Goal: Information Seeking & Learning: Learn about a topic

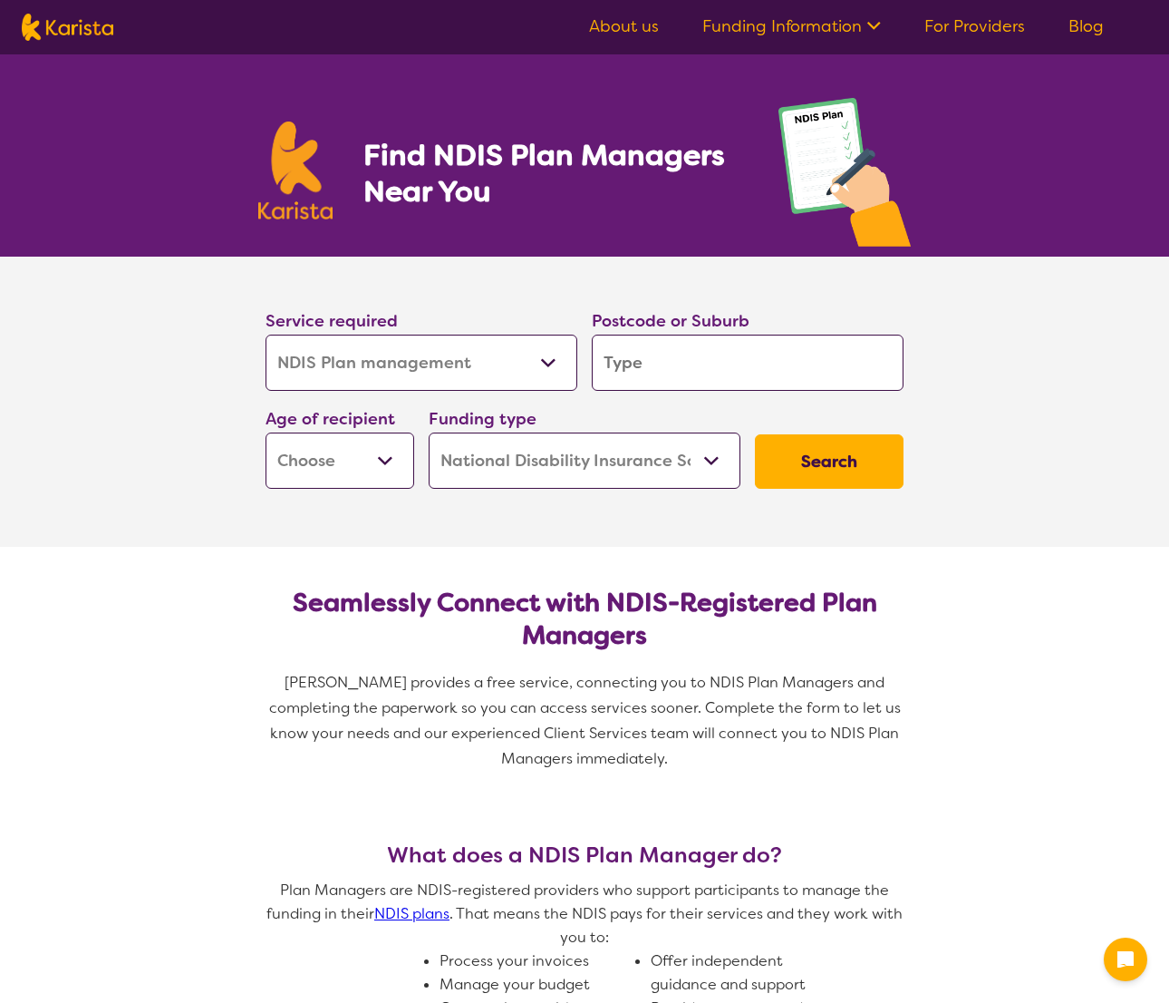
select select "NDIS Plan management"
select select "NDIS"
select select "NDIS Plan management"
select select "NDIS"
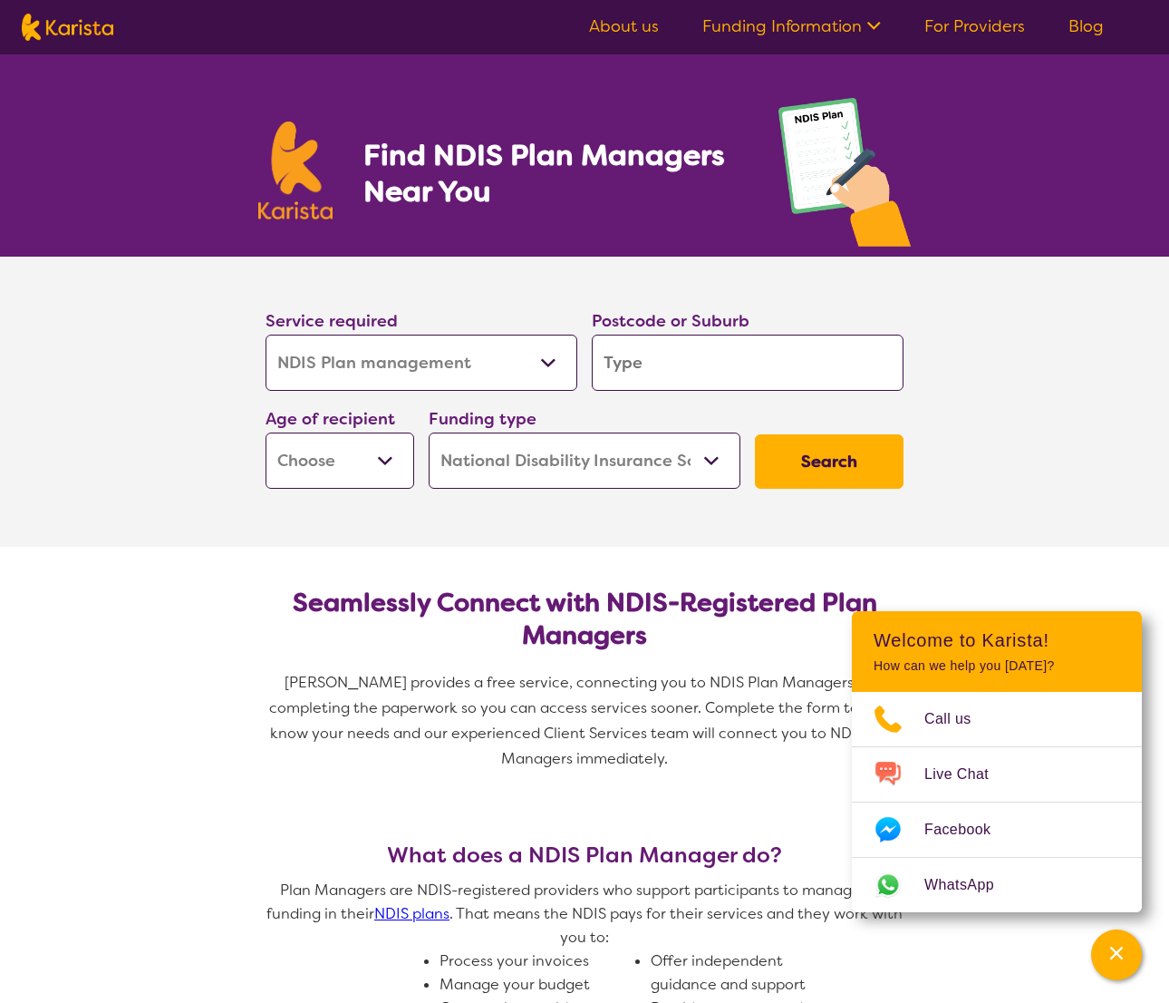
click at [640, 362] on input "search" at bounding box center [748, 363] width 312 height 56
type input "2"
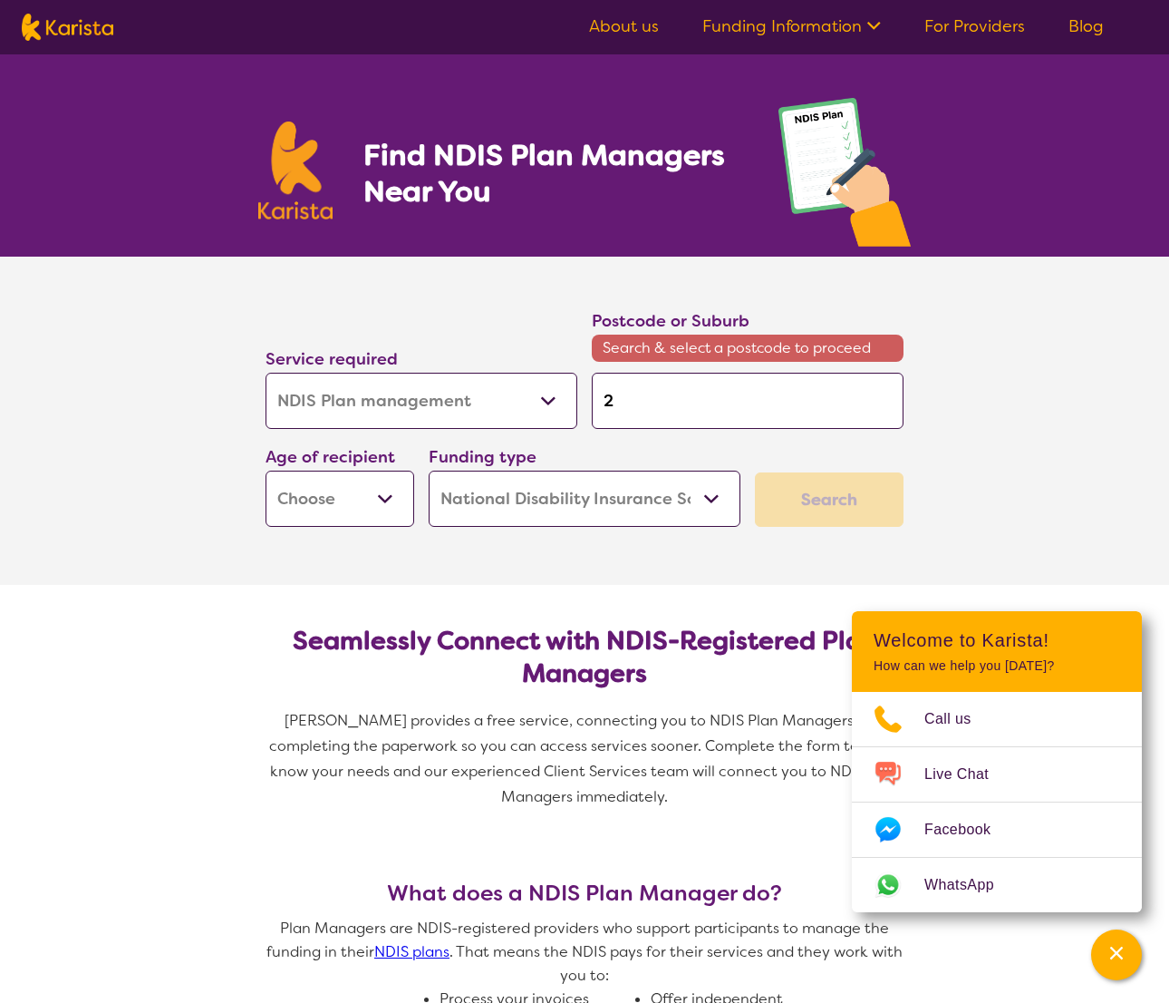
type input "24"
type input "244"
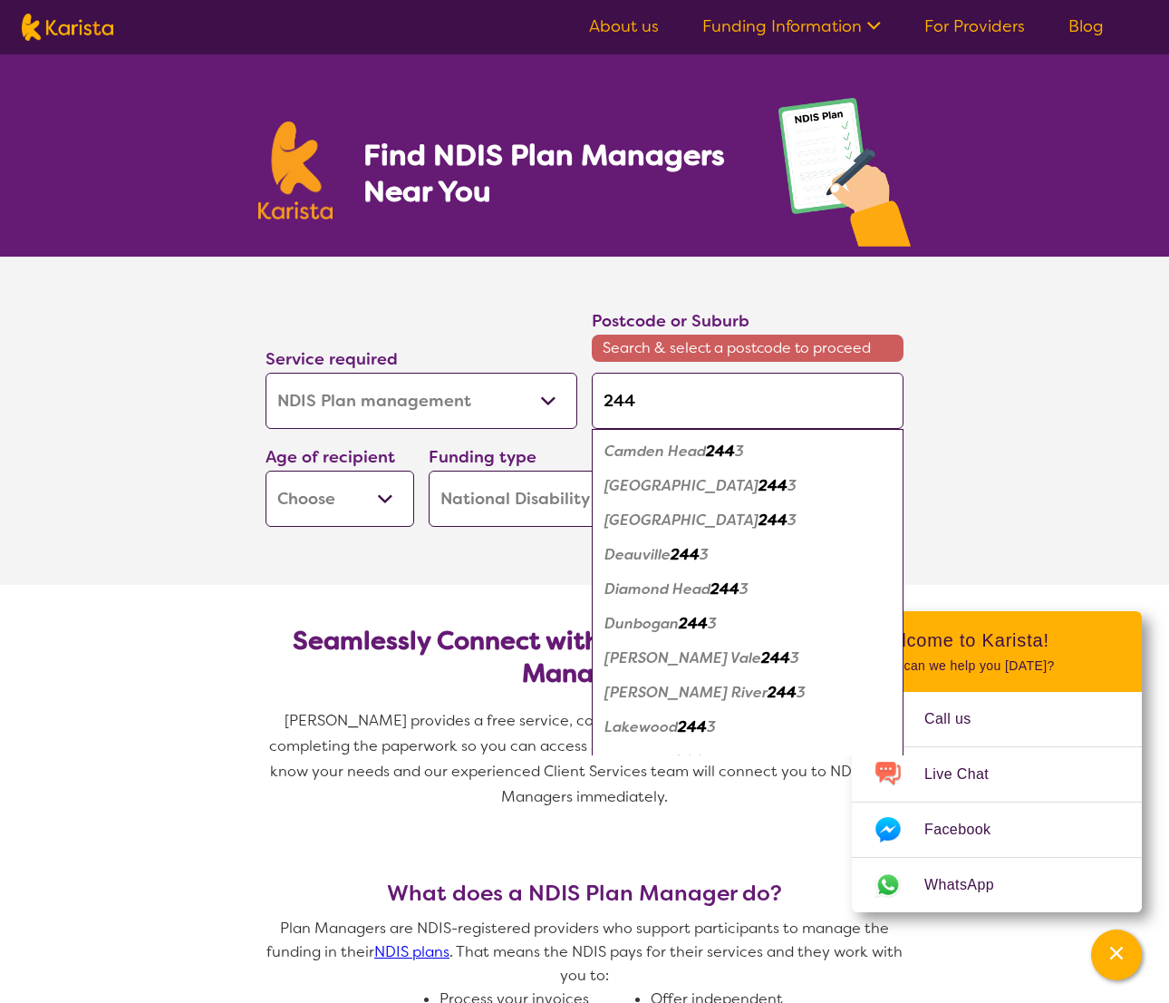
type input "2444"
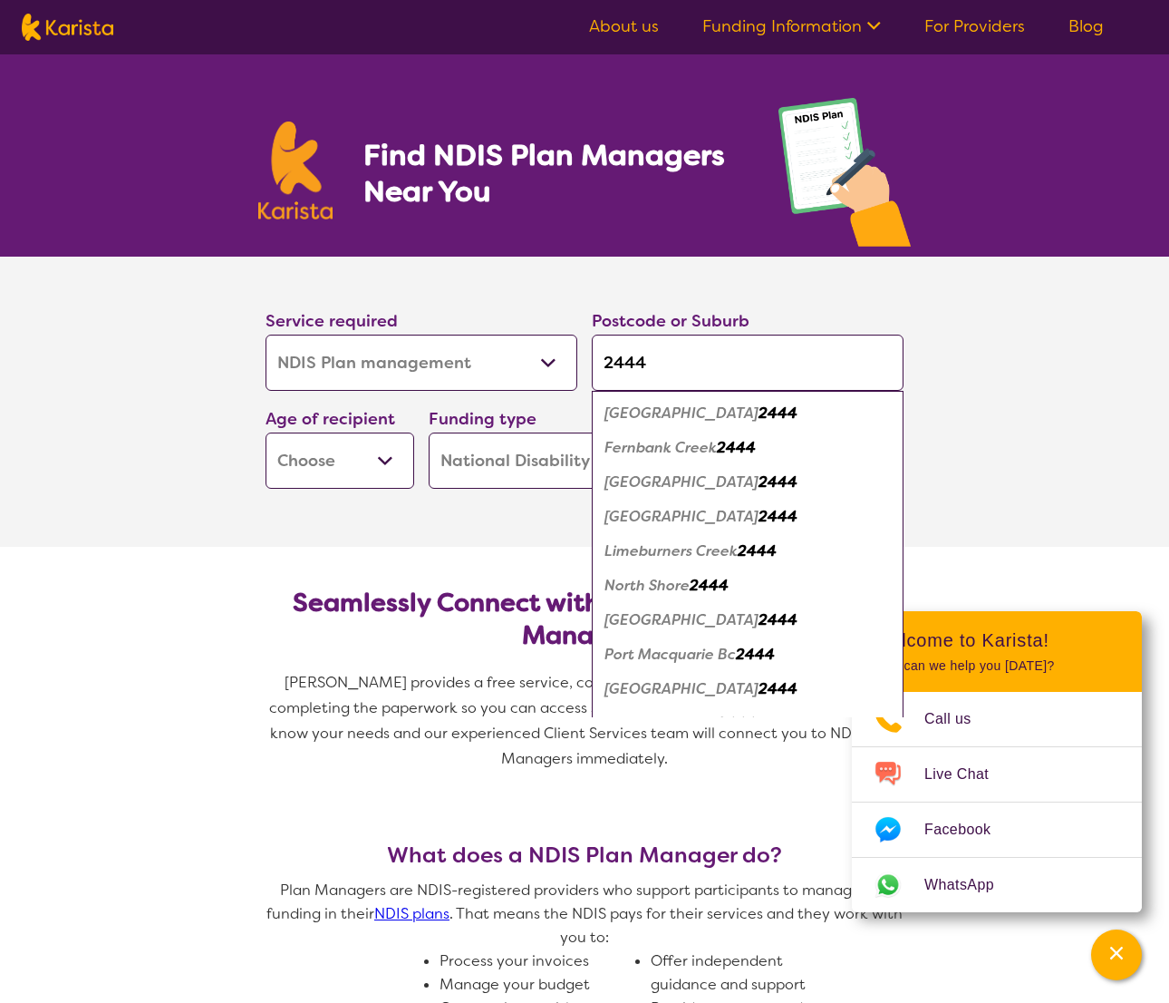
type input "2444"
click at [693, 645] on em "Port Macquarie Bc" at bounding box center [670, 654] width 131 height 19
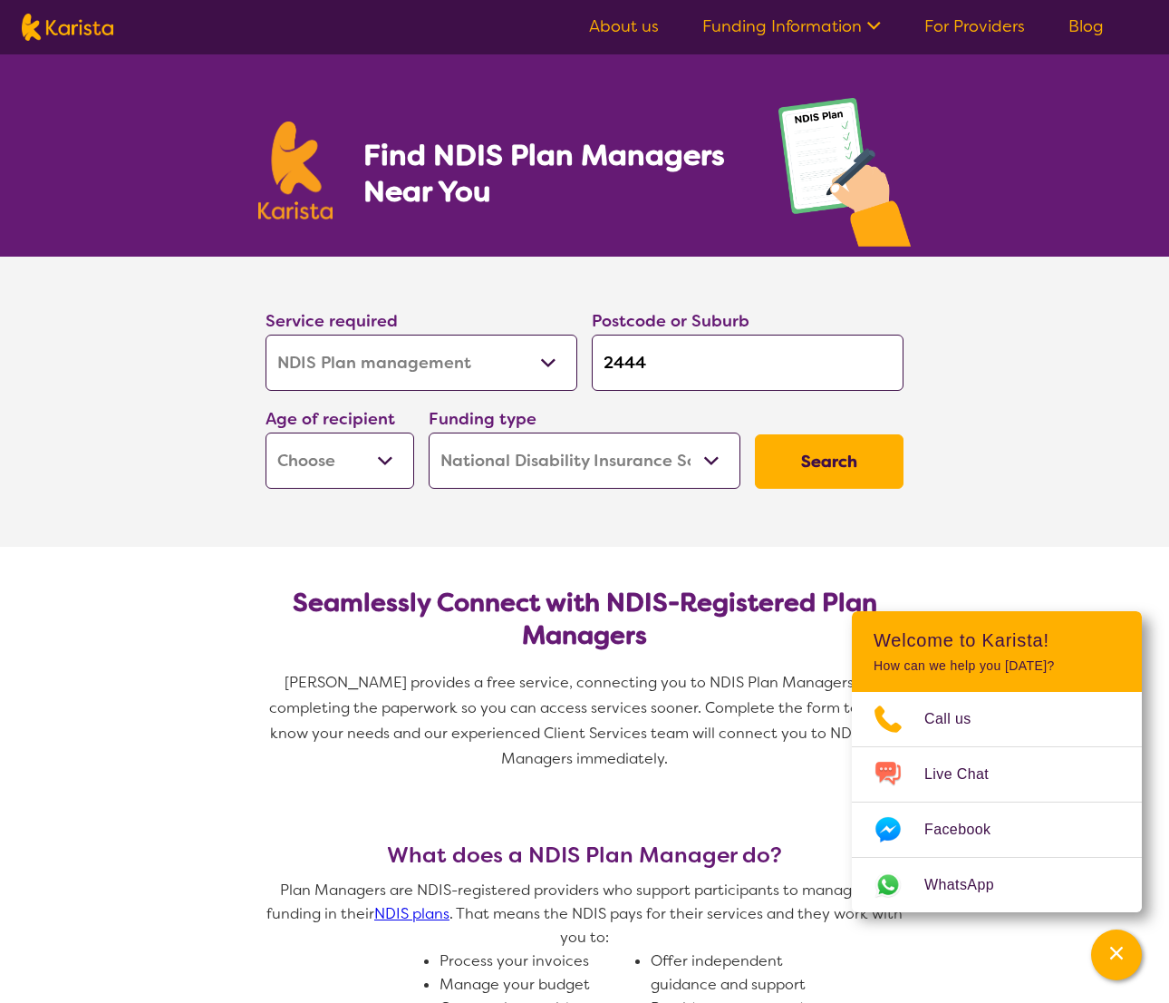
select select "AD"
click at [847, 467] on button "Search" at bounding box center [829, 461] width 149 height 54
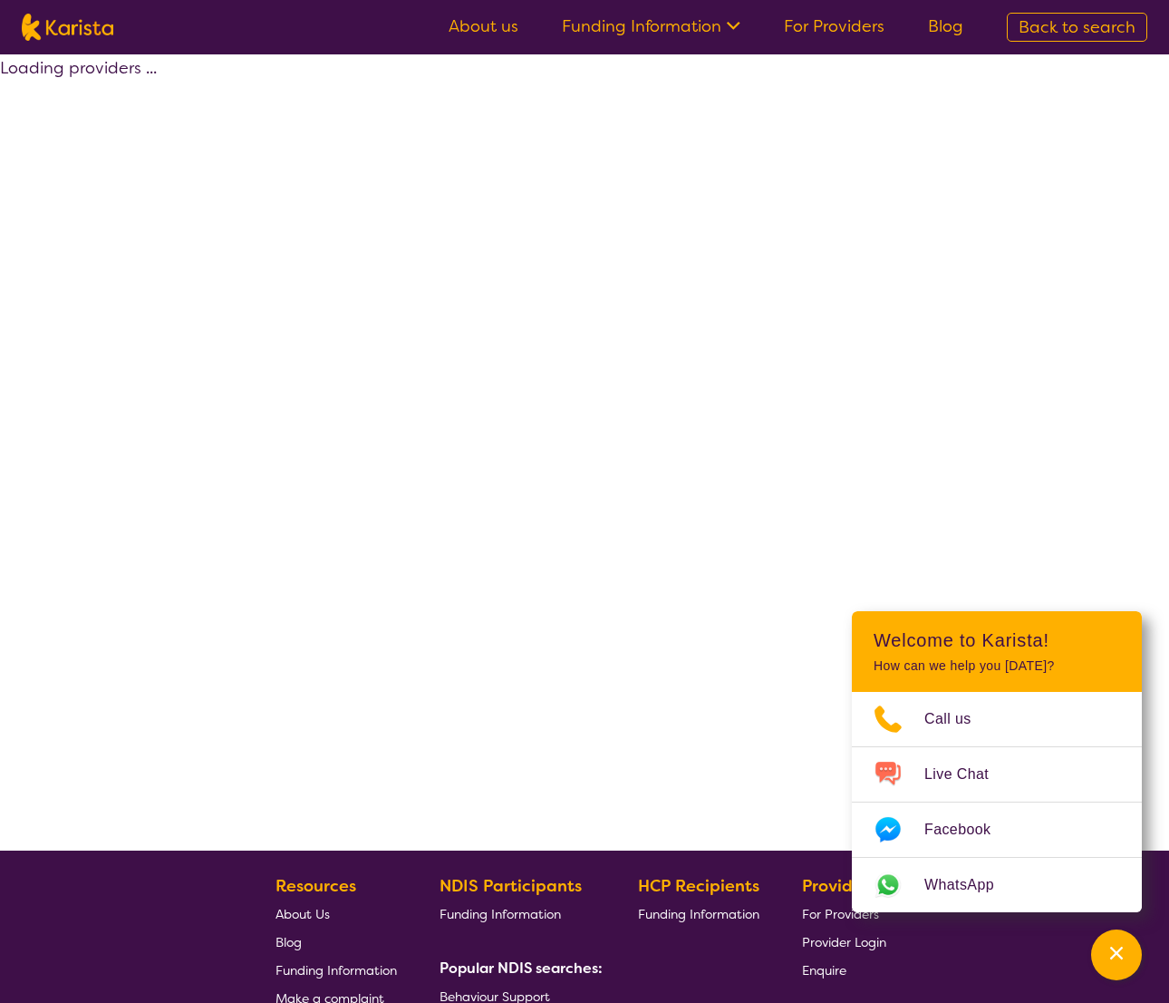
select select "by_score"
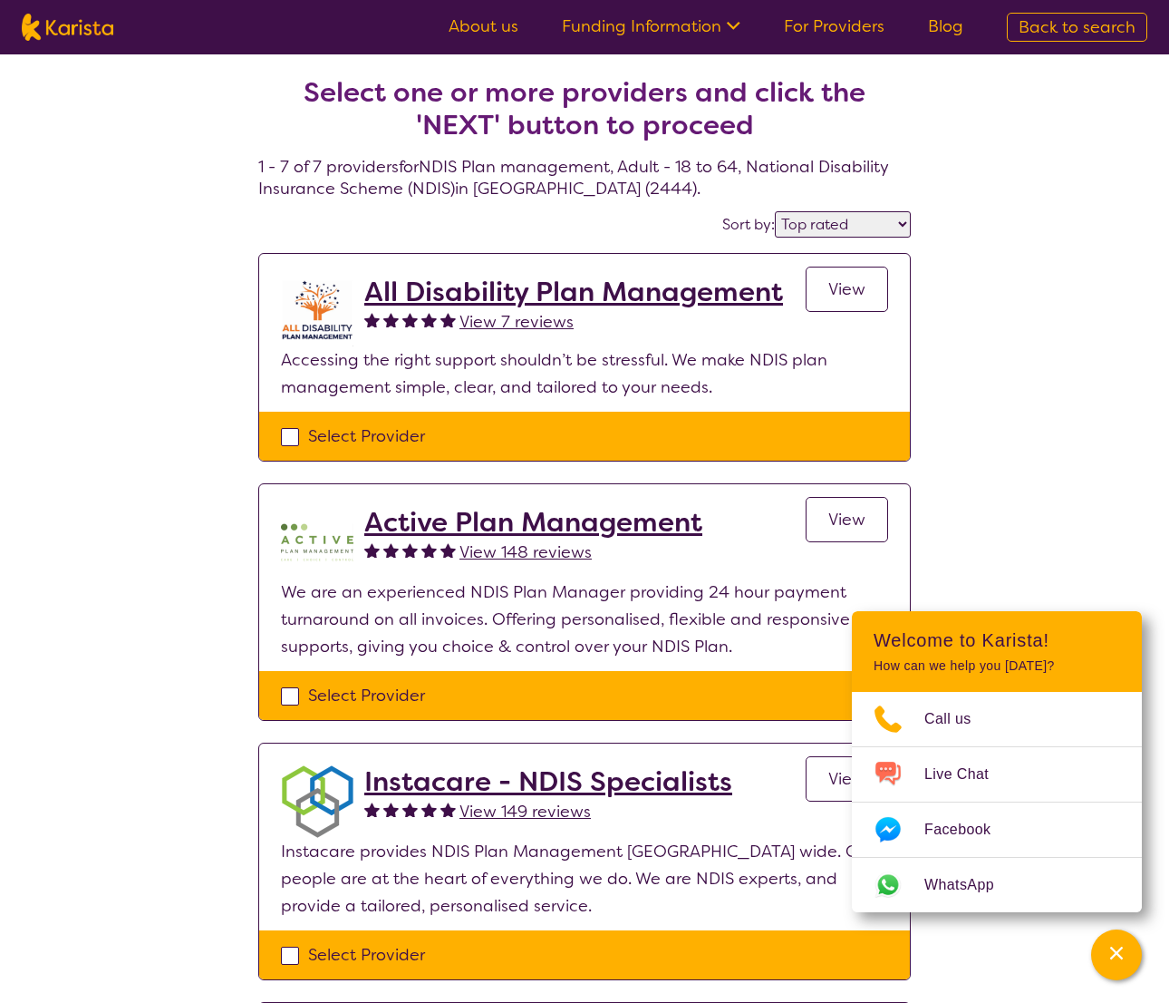
drag, startPoint x: 873, startPoint y: 306, endPoint x: 886, endPoint y: 315, distance: 15.6
click at [873, 306] on link "View" at bounding box center [847, 289] width 82 height 45
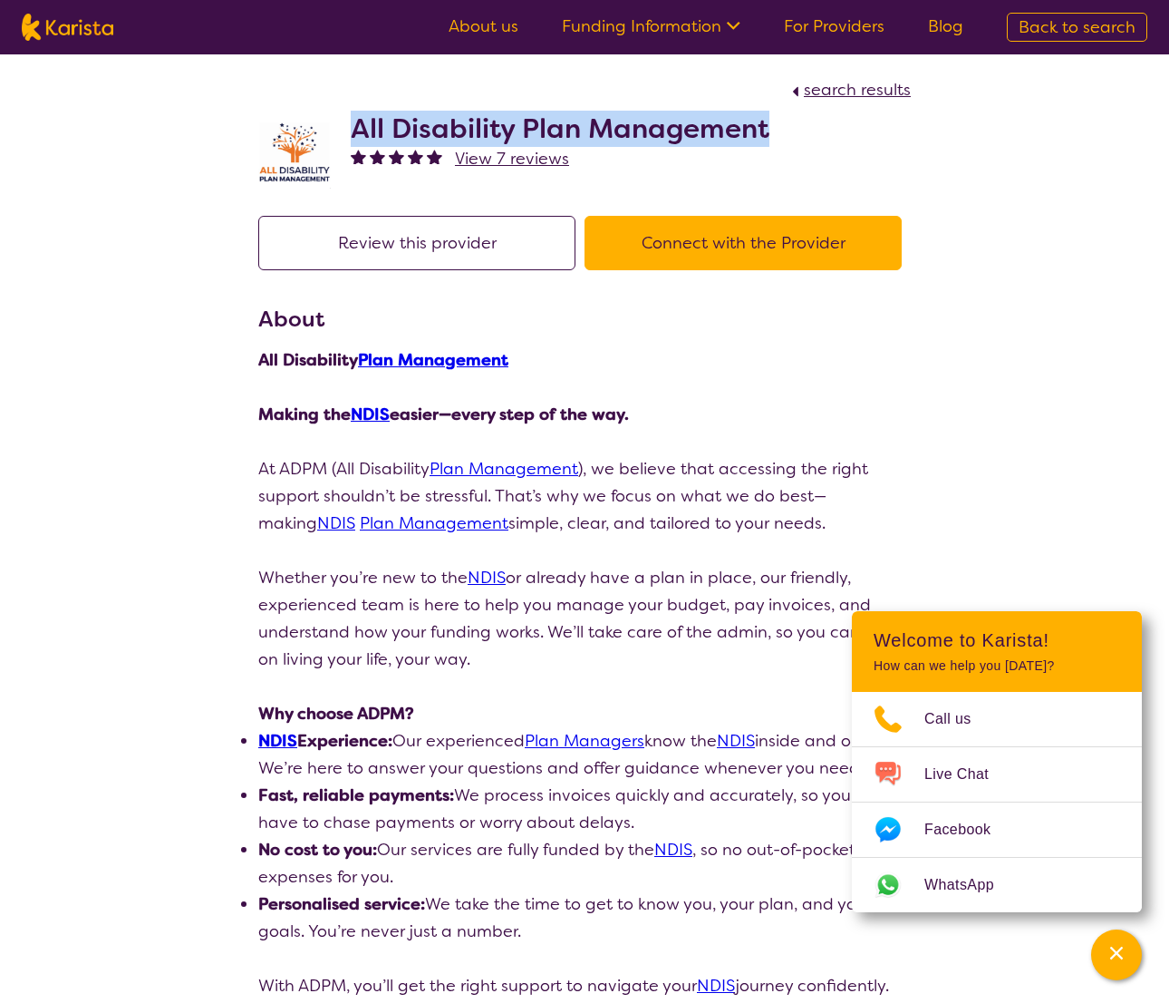
drag, startPoint x: 354, startPoint y: 123, endPoint x: 777, endPoint y: 135, distance: 422.6
click at [777, 135] on div "All Disability Plan Management View 7 reviews" at bounding box center [584, 148] width 653 height 91
copy h2 "All Disability Plan Management"
select select "by_score"
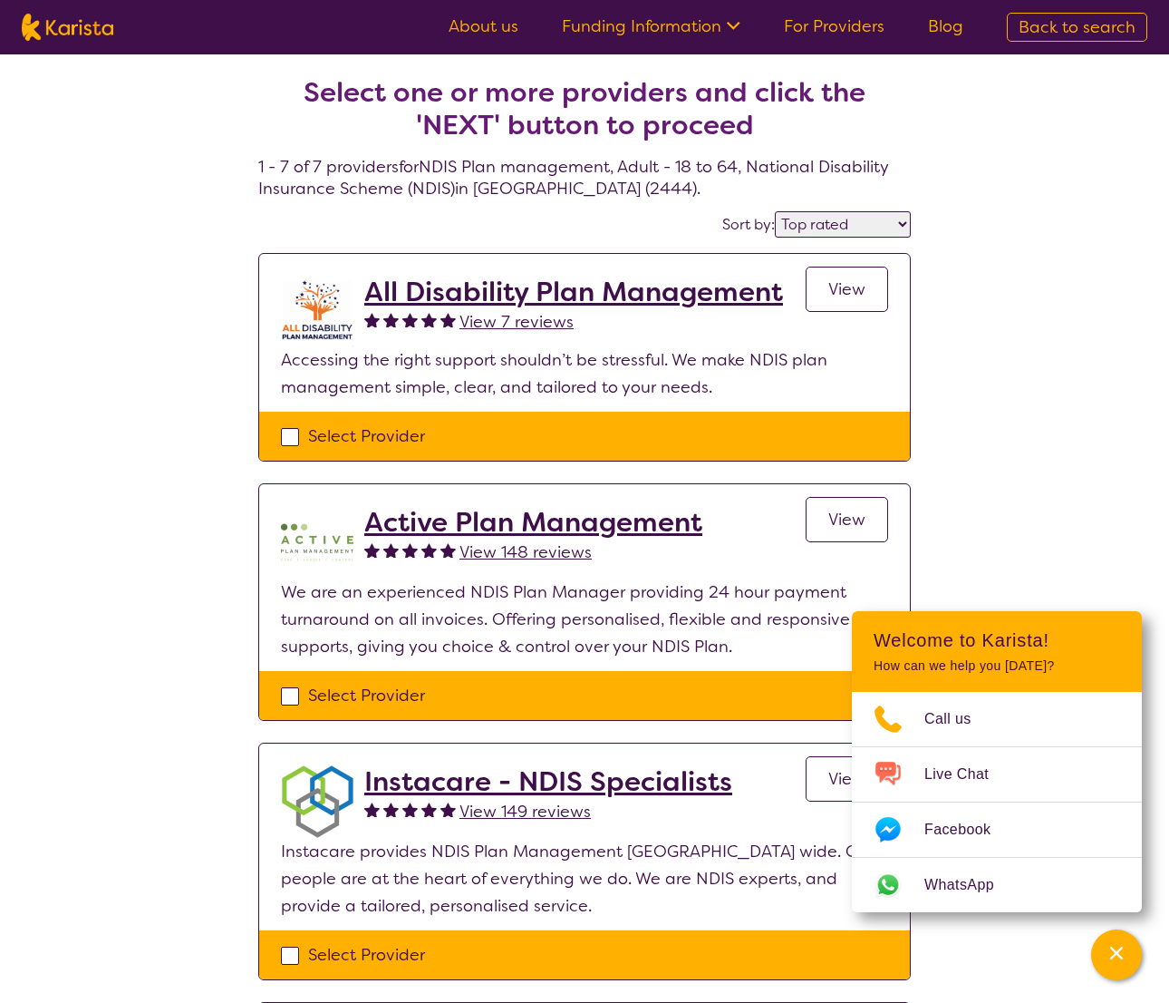
click at [564, 523] on h2 "Active Plan Management" at bounding box center [533, 522] width 338 height 33
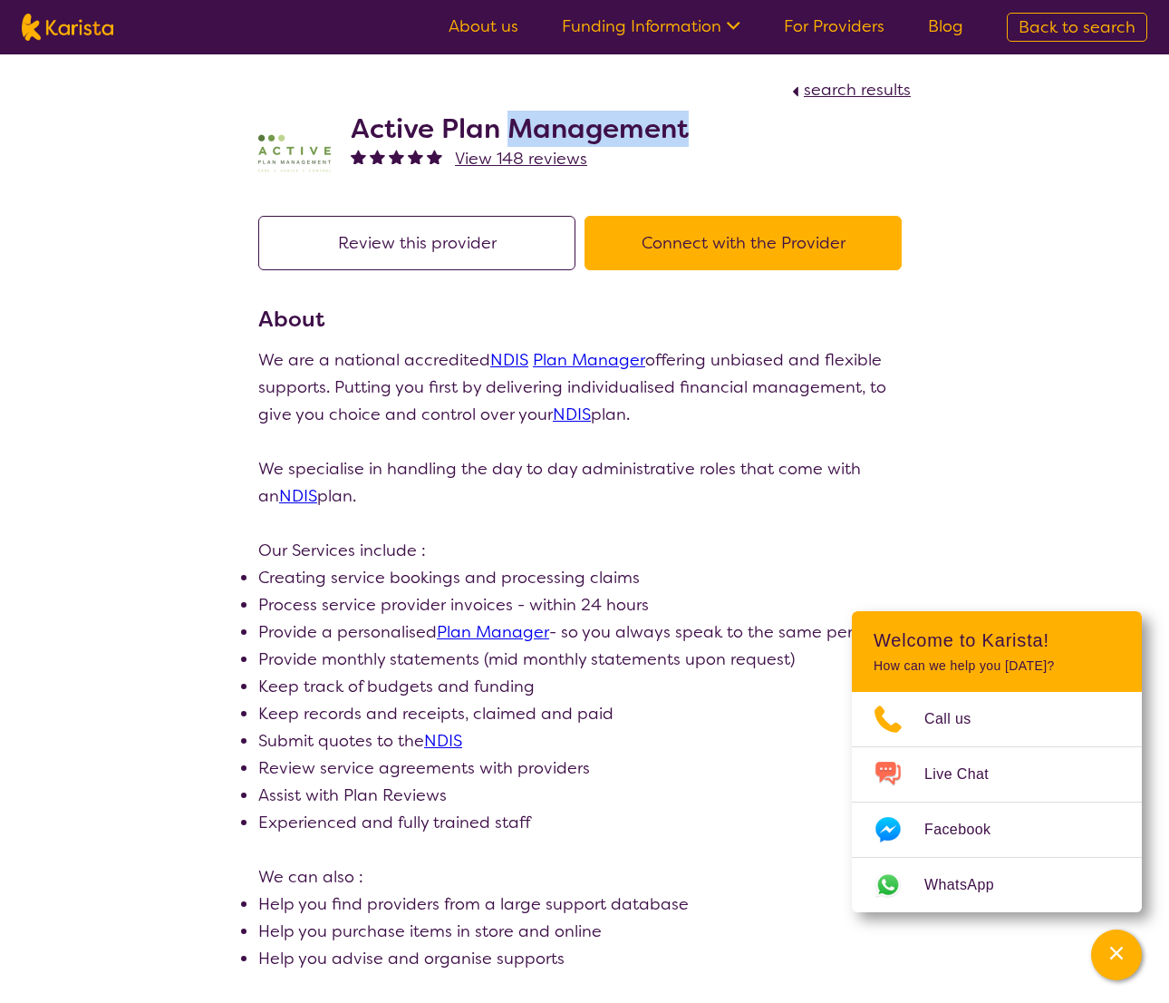
drag, startPoint x: 693, startPoint y: 132, endPoint x: 518, endPoint y: 142, distance: 175.2
click at [519, 142] on div "Active Plan Management View 148 reviews" at bounding box center [584, 148] width 653 height 91
click at [622, 137] on h2 "Active Plan Management" at bounding box center [520, 128] width 338 height 33
drag, startPoint x: 643, startPoint y: 131, endPoint x: 354, endPoint y: 141, distance: 289.3
click at [354, 141] on div "Active Plan Management View 148 reviews" at bounding box center [584, 148] width 653 height 91
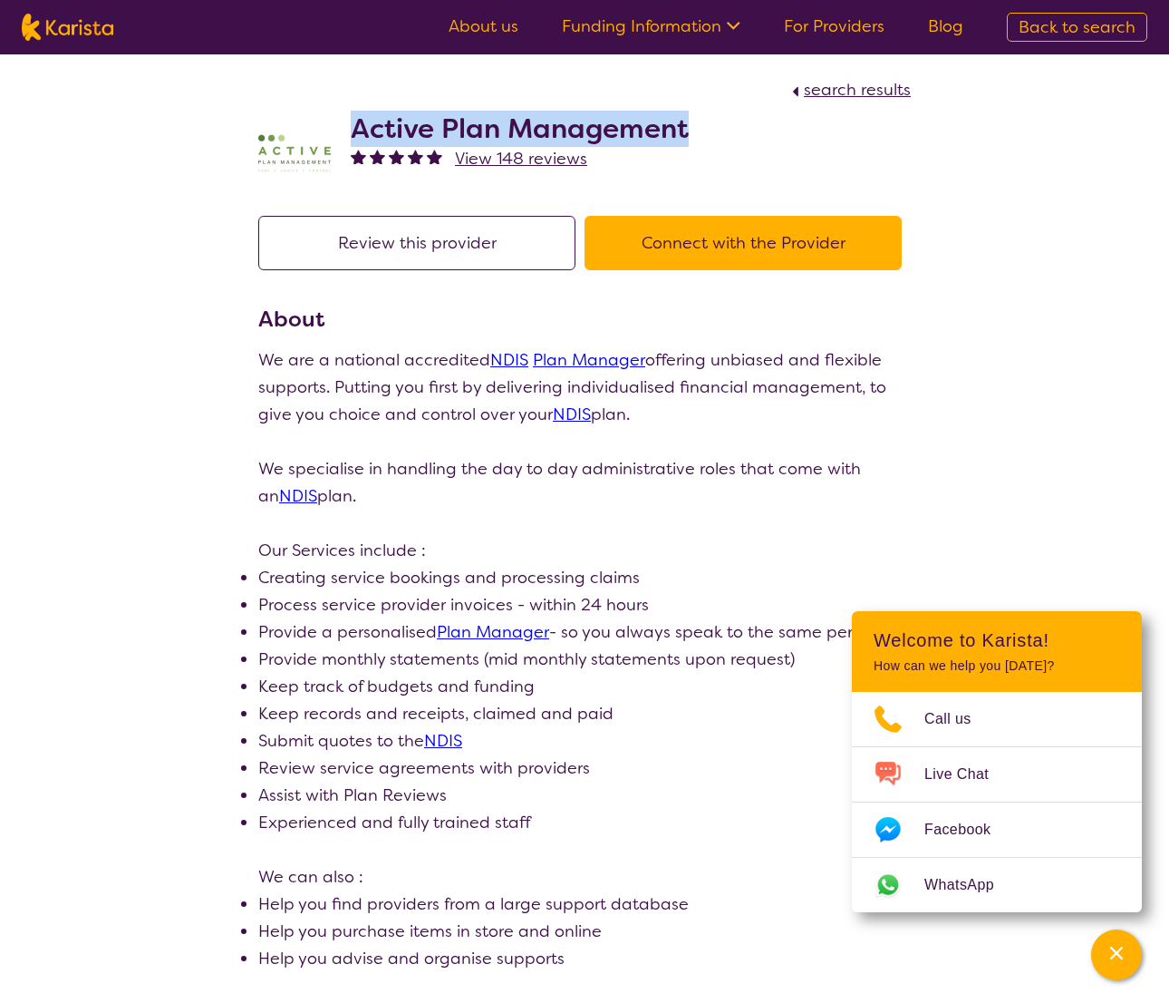
copy h2 "Active Plan Management"
select select "by_score"
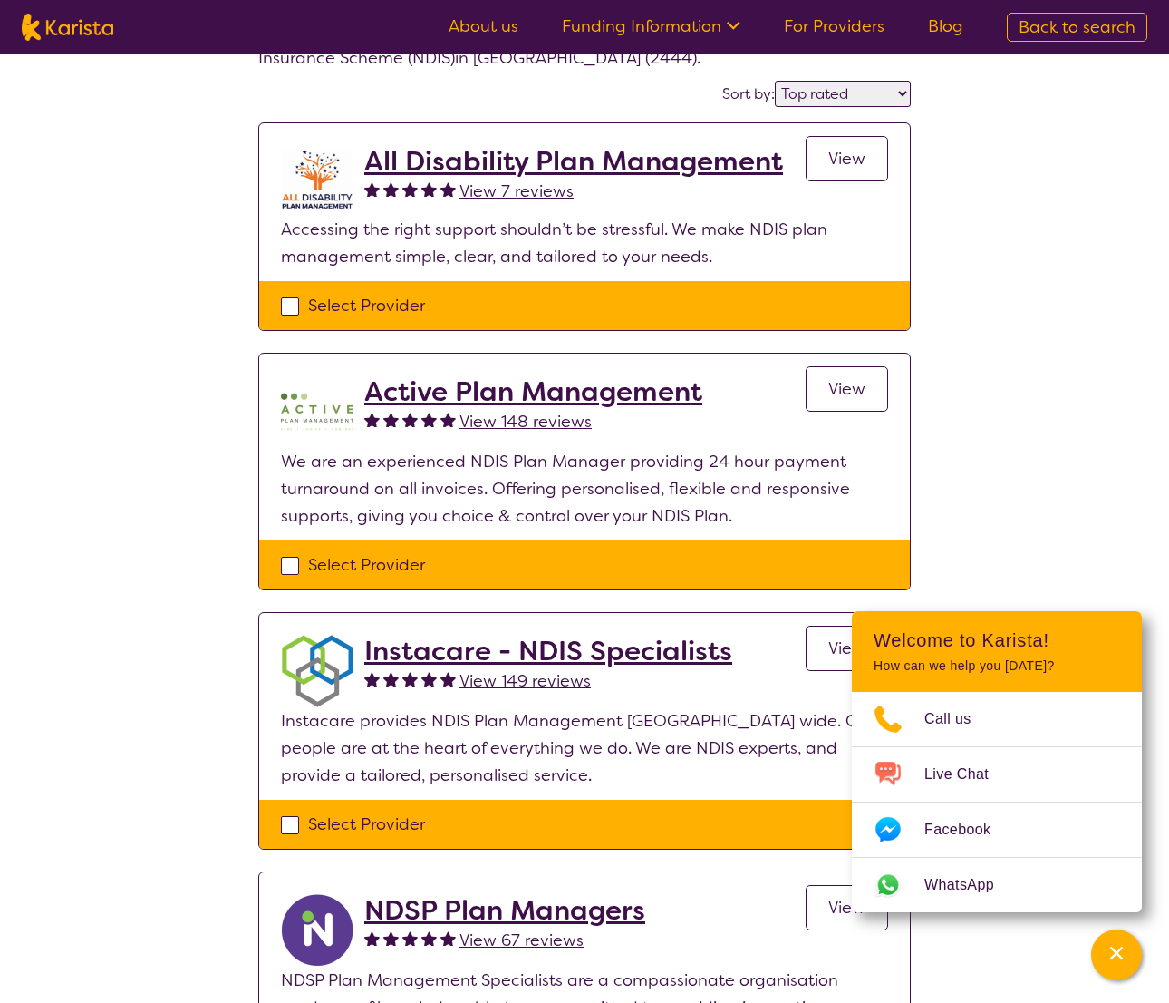
scroll to position [258, 0]
